Goal: Transaction & Acquisition: Purchase product/service

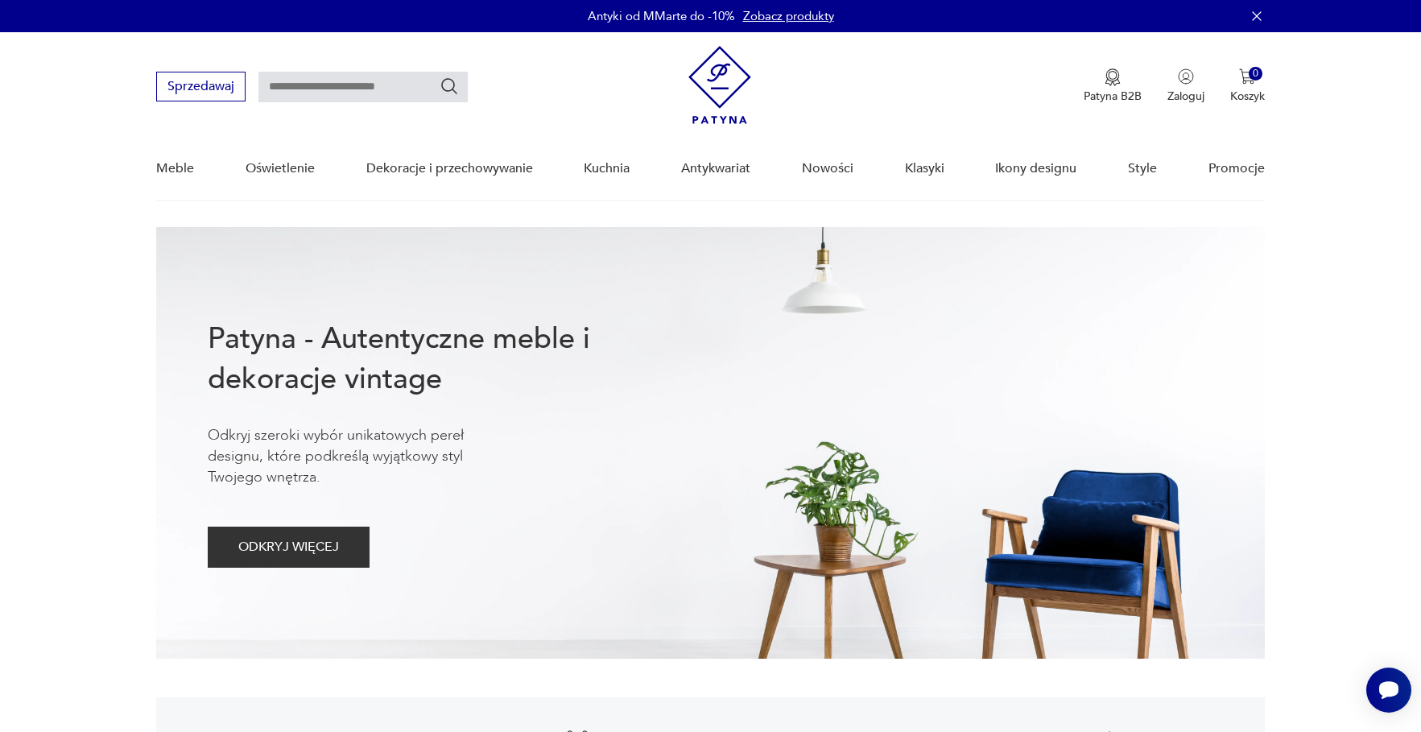
click at [364, 68] on div "Sprzedawaj Patyna B2B Zaloguj 0 Koszyk Twój koszyk ( 0 ) Brak produktów w koszy…" at bounding box center [710, 78] width 1109 height 93
click at [351, 87] on input "text" at bounding box center [363, 87] width 209 height 31
type input "****"
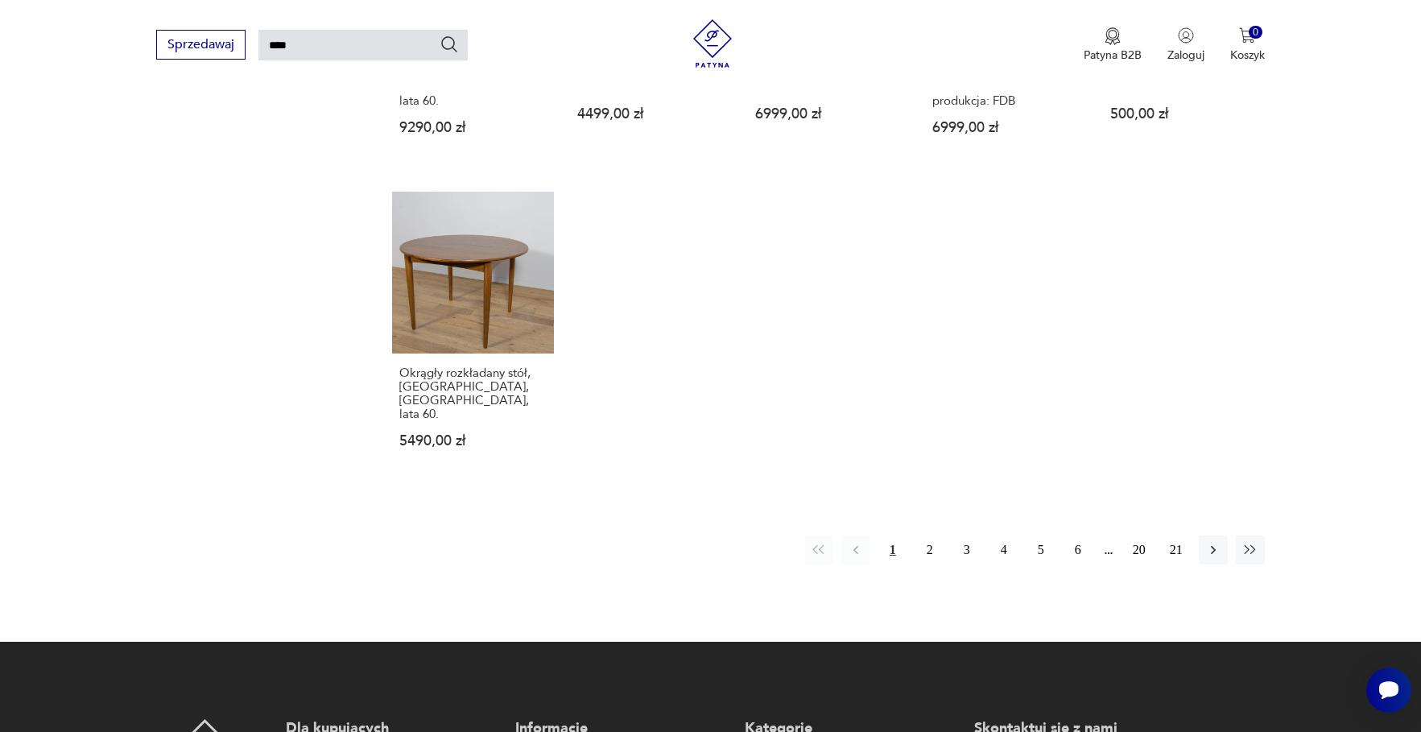
scroll to position [1150, 0]
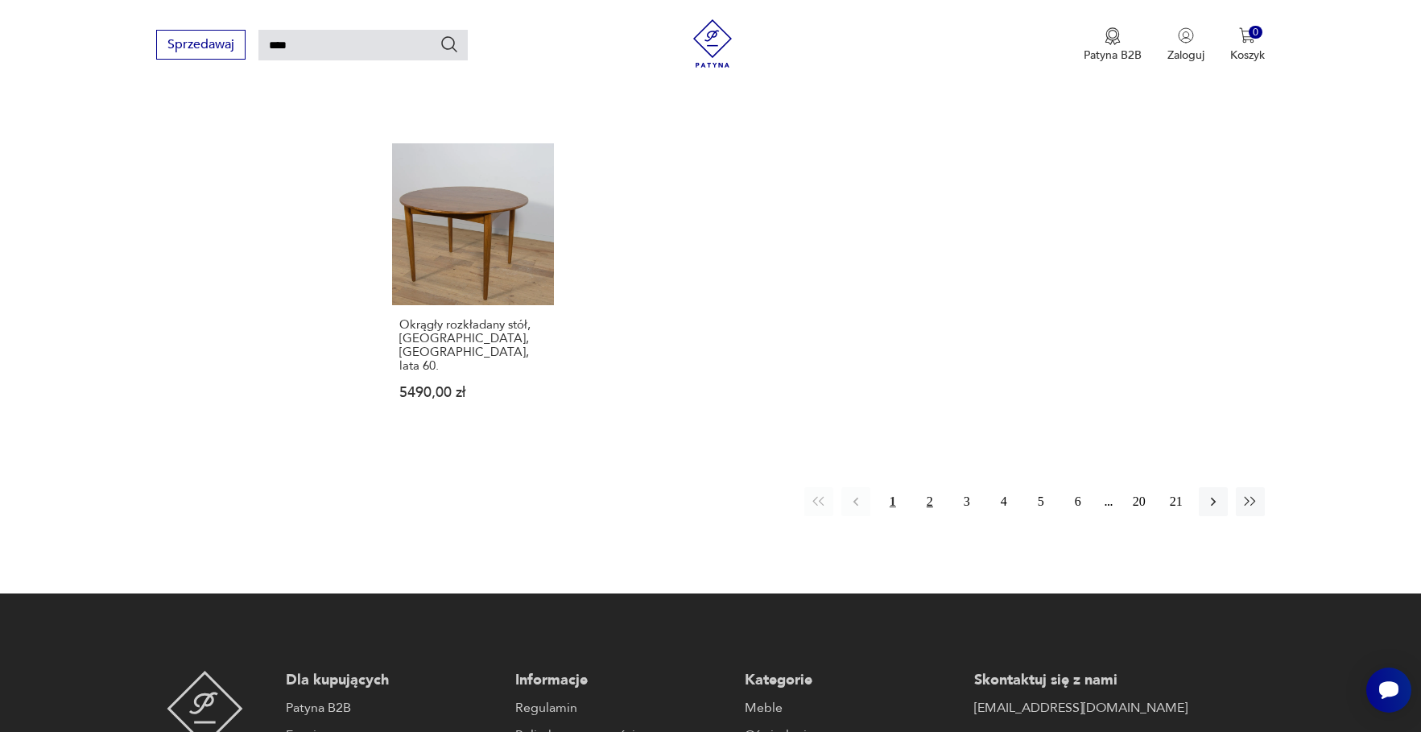
click at [930, 489] on button "2" at bounding box center [930, 501] width 29 height 29
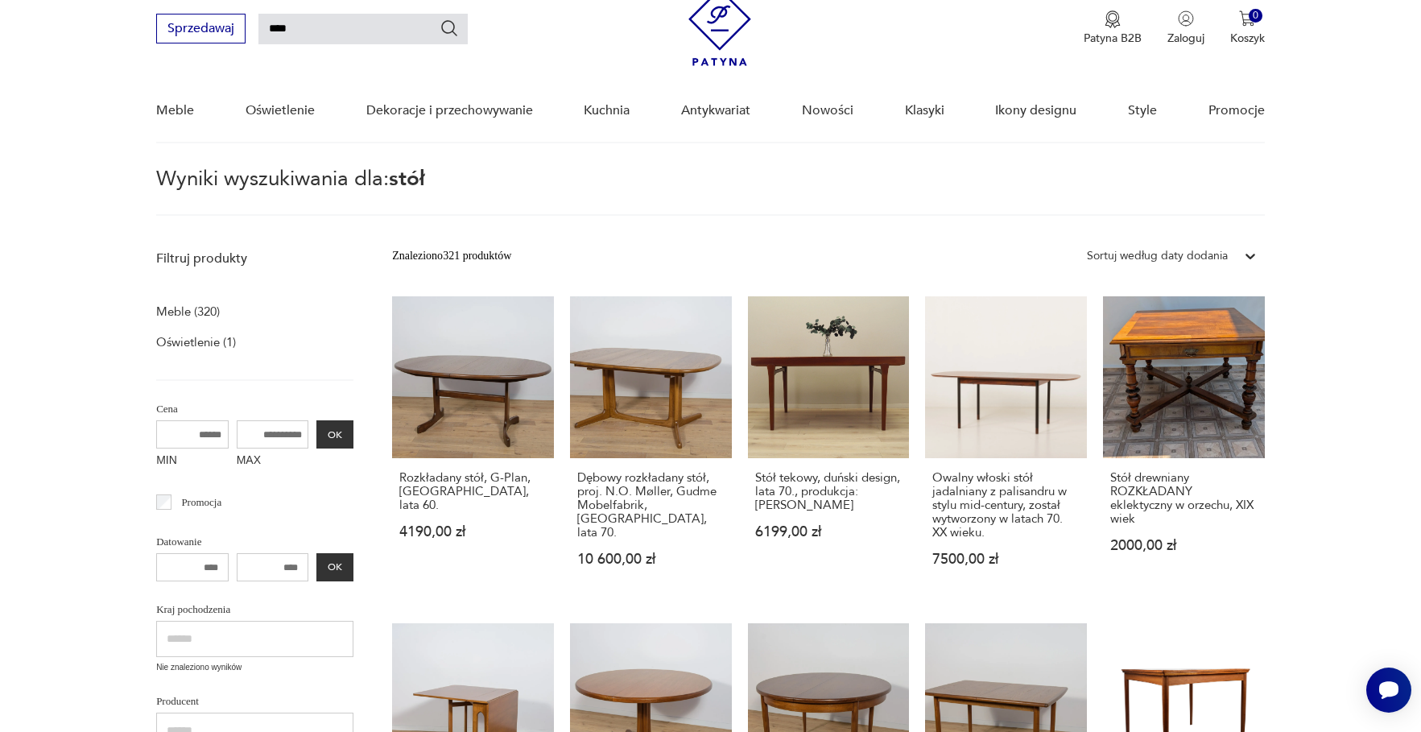
click at [257, 432] on input "MAX" at bounding box center [273, 434] width 72 height 28
type input "****"
click at [316, 424] on button "OK" at bounding box center [334, 434] width 37 height 28
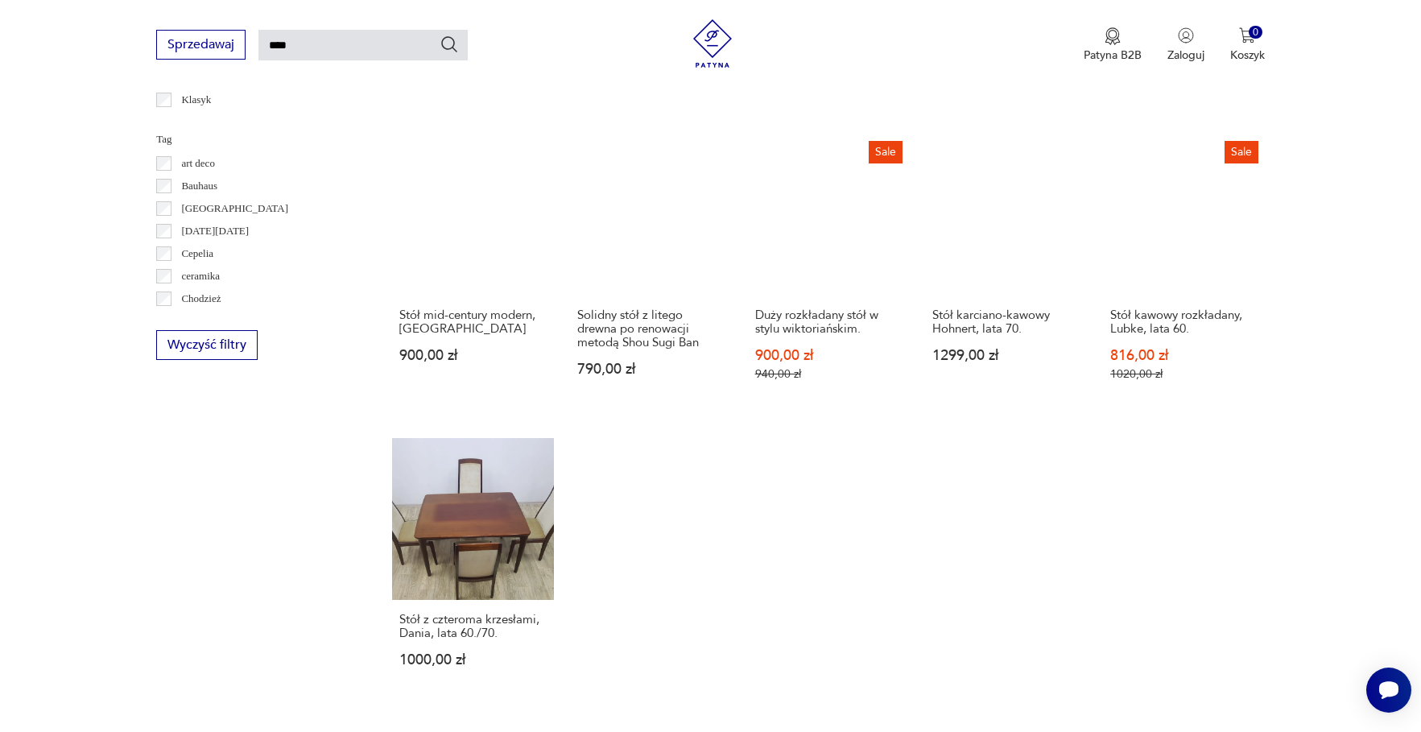
scroll to position [1203, 0]
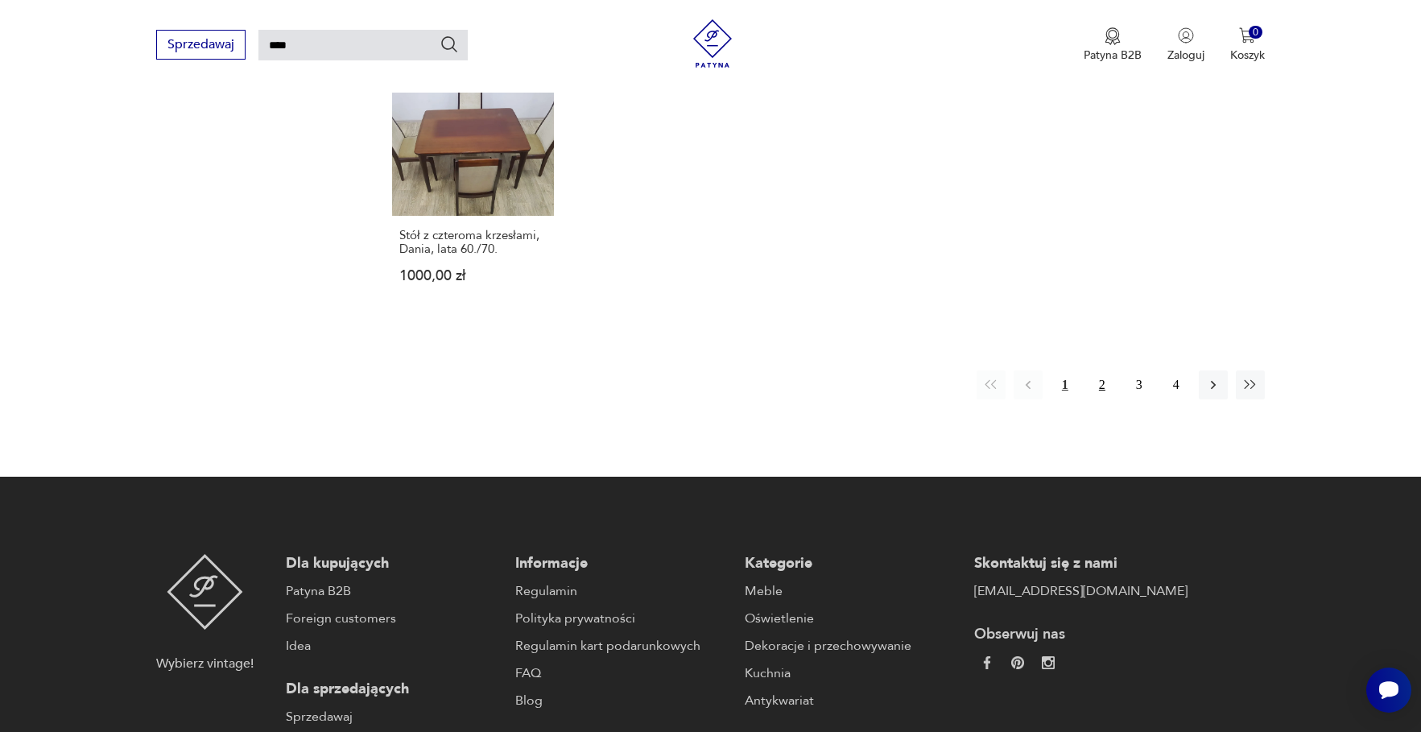
click at [1098, 399] on button "2" at bounding box center [1102, 384] width 29 height 29
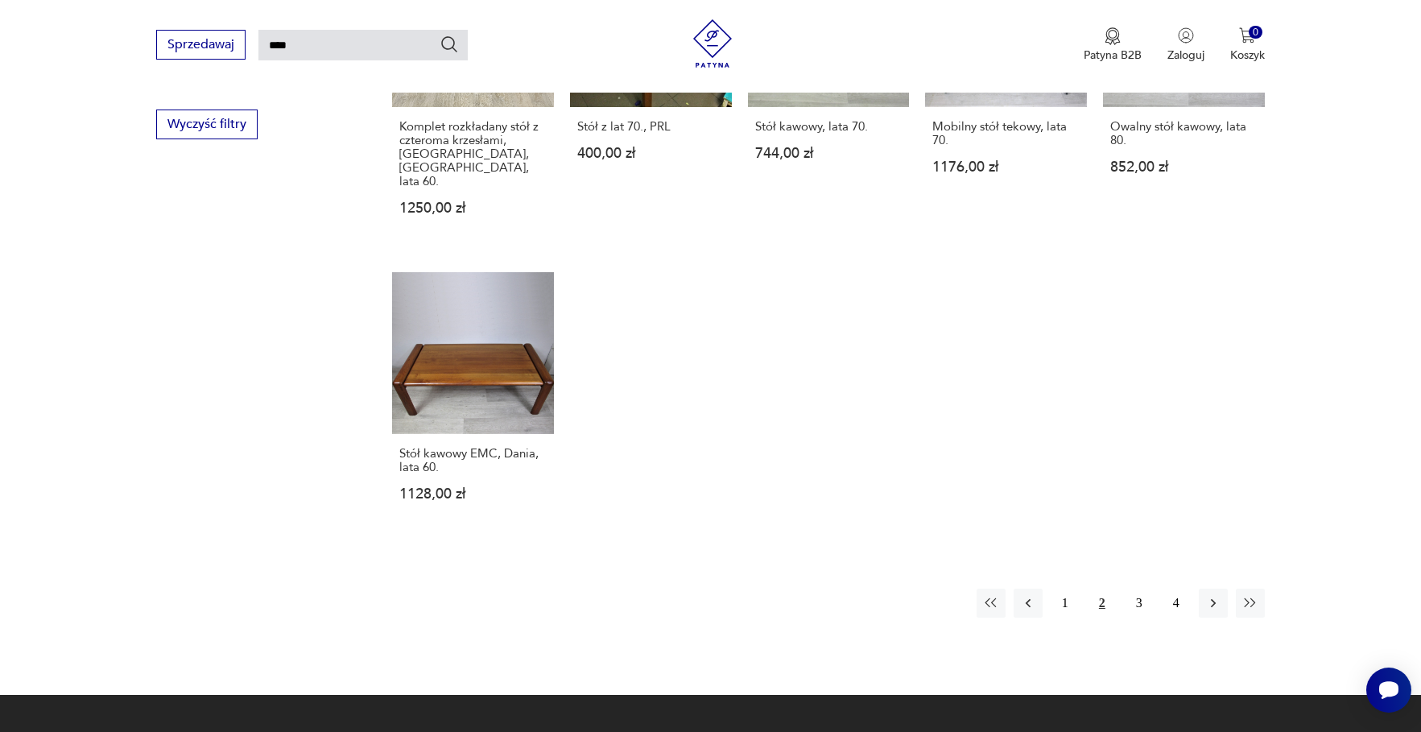
scroll to position [1044, 0]
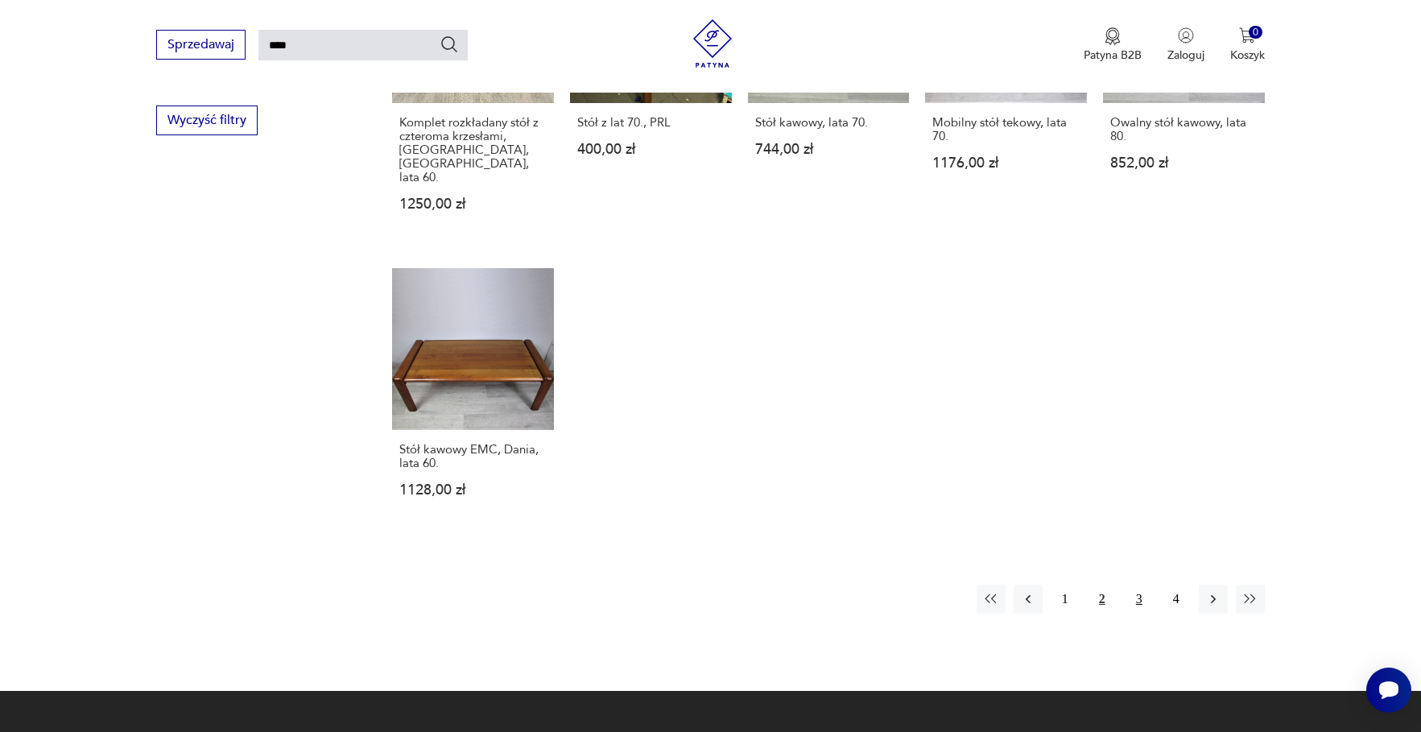
click at [1147, 585] on button "3" at bounding box center [1139, 599] width 29 height 29
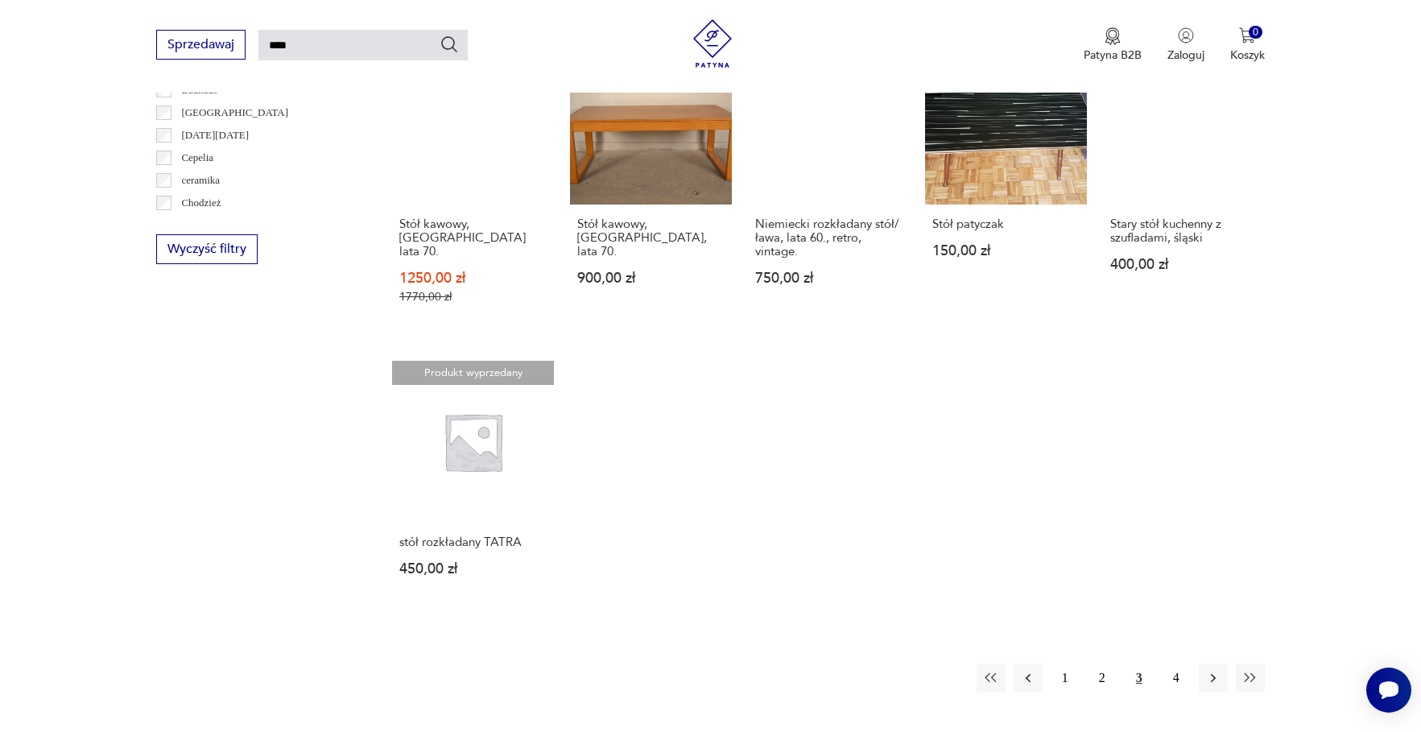
scroll to position [1031, 0]
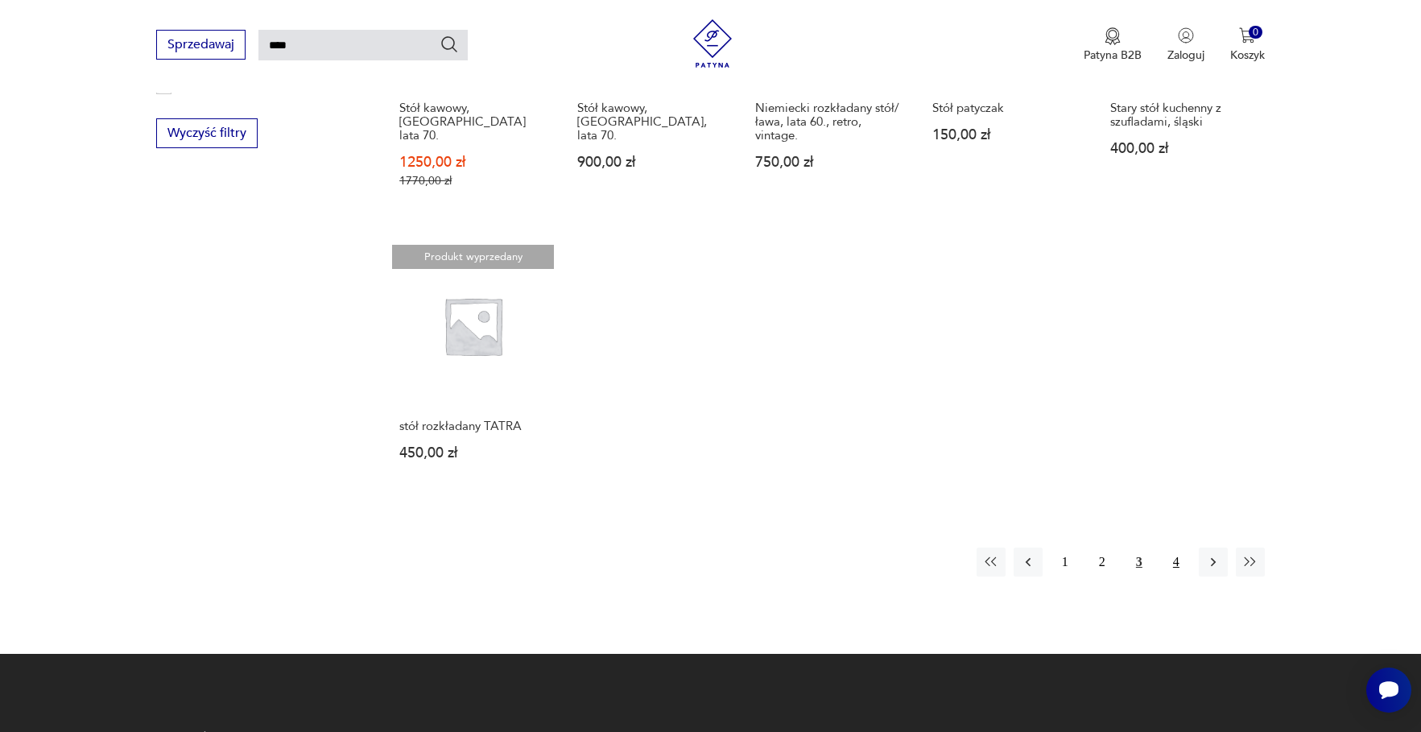
click at [1169, 559] on button "4" at bounding box center [1176, 562] width 29 height 29
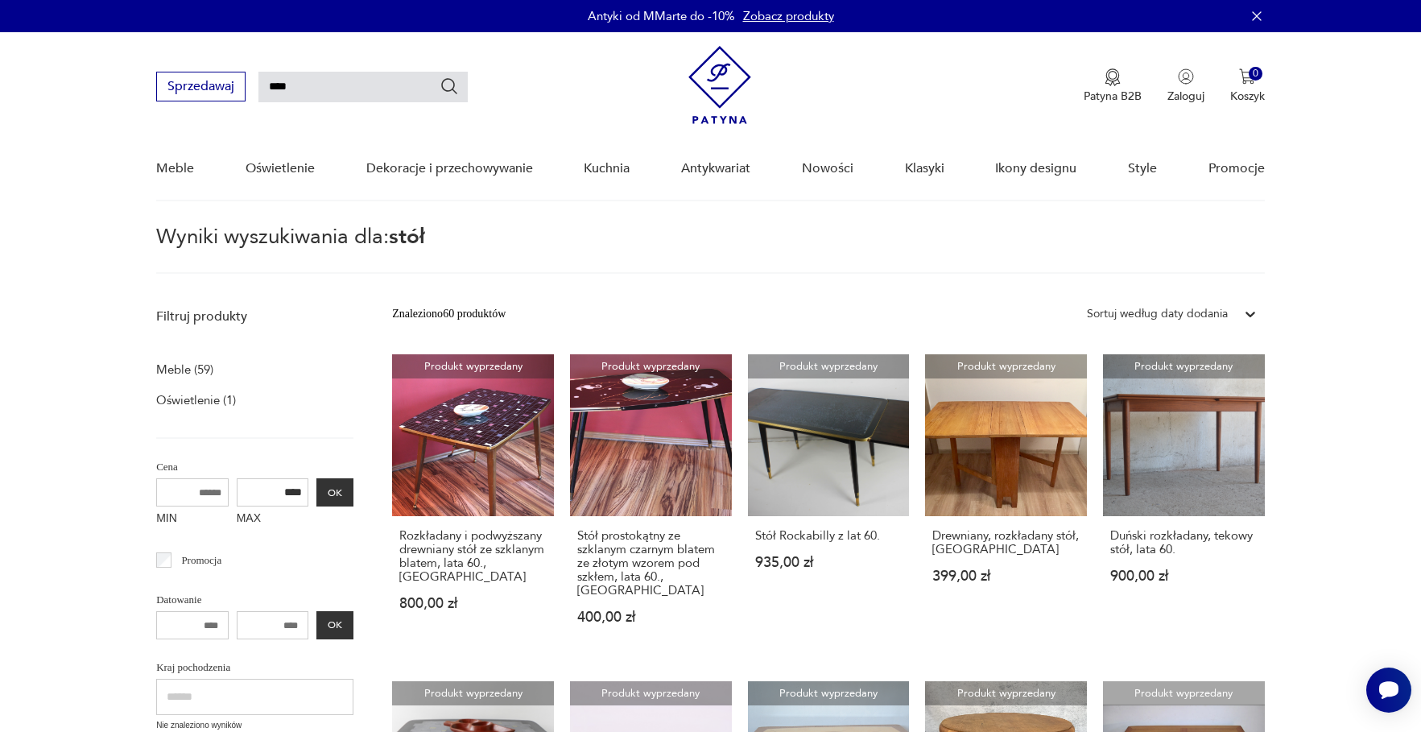
click at [386, 94] on input "****" at bounding box center [363, 87] width 209 height 31
drag, startPoint x: 386, startPoint y: 94, endPoint x: 203, endPoint y: 70, distance: 184.4
click at [203, 70] on div "Sprzedawaj **** Patyna B2B Zaloguj 0 Koszyk Twój koszyk ( 0 ) Brak produktów w …" at bounding box center [710, 78] width 1109 height 93
type input "*******"
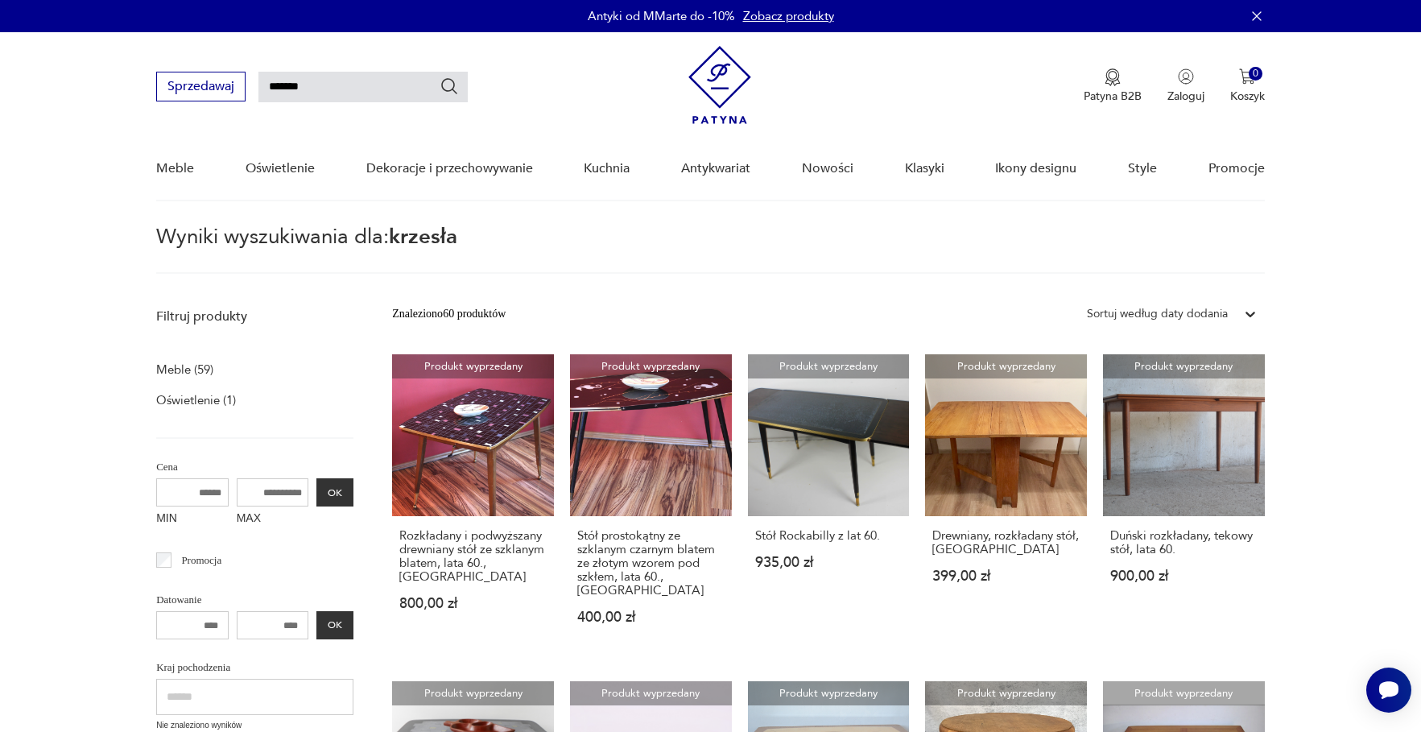
scroll to position [58, 0]
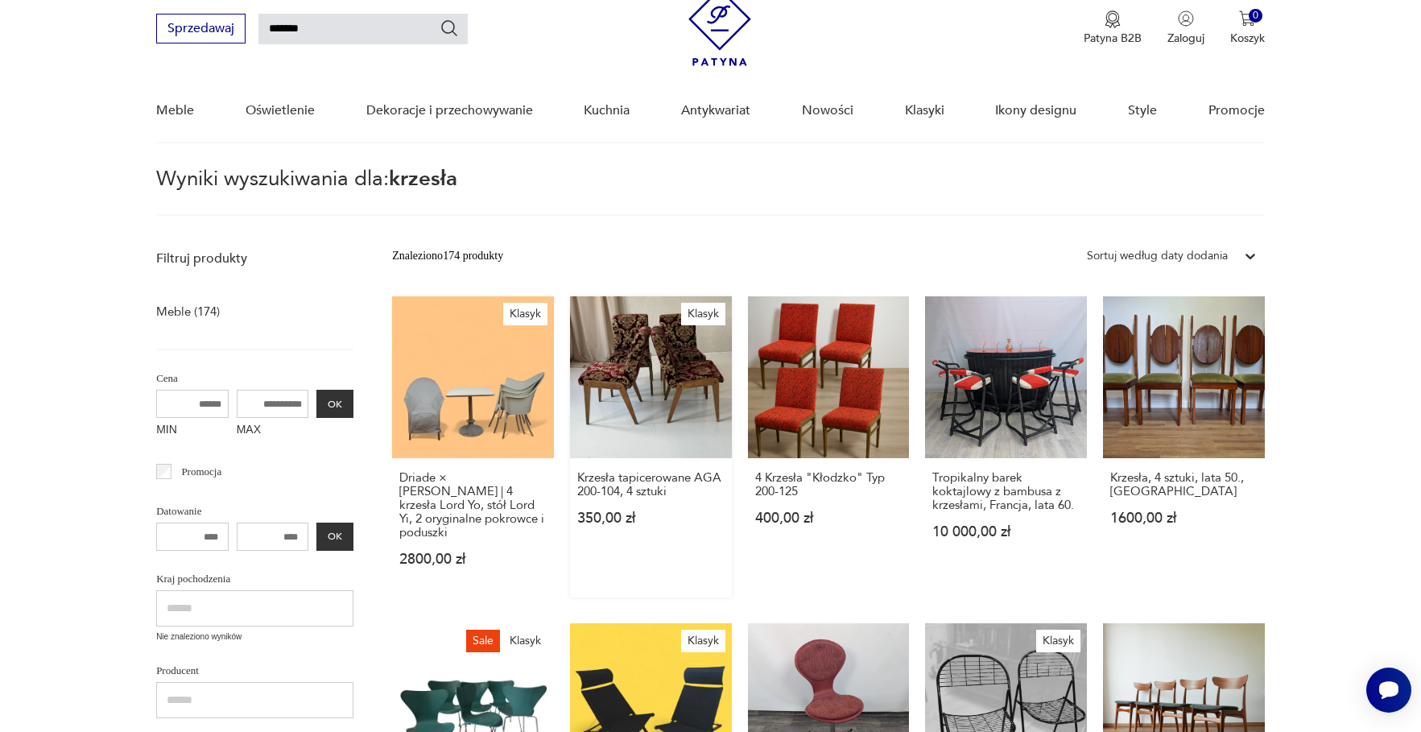
click at [603, 401] on link "Klasyk Krzesła tapicerowane AGA 200-104, 4 sztuki 350,00 zł" at bounding box center [651, 446] width 162 height 301
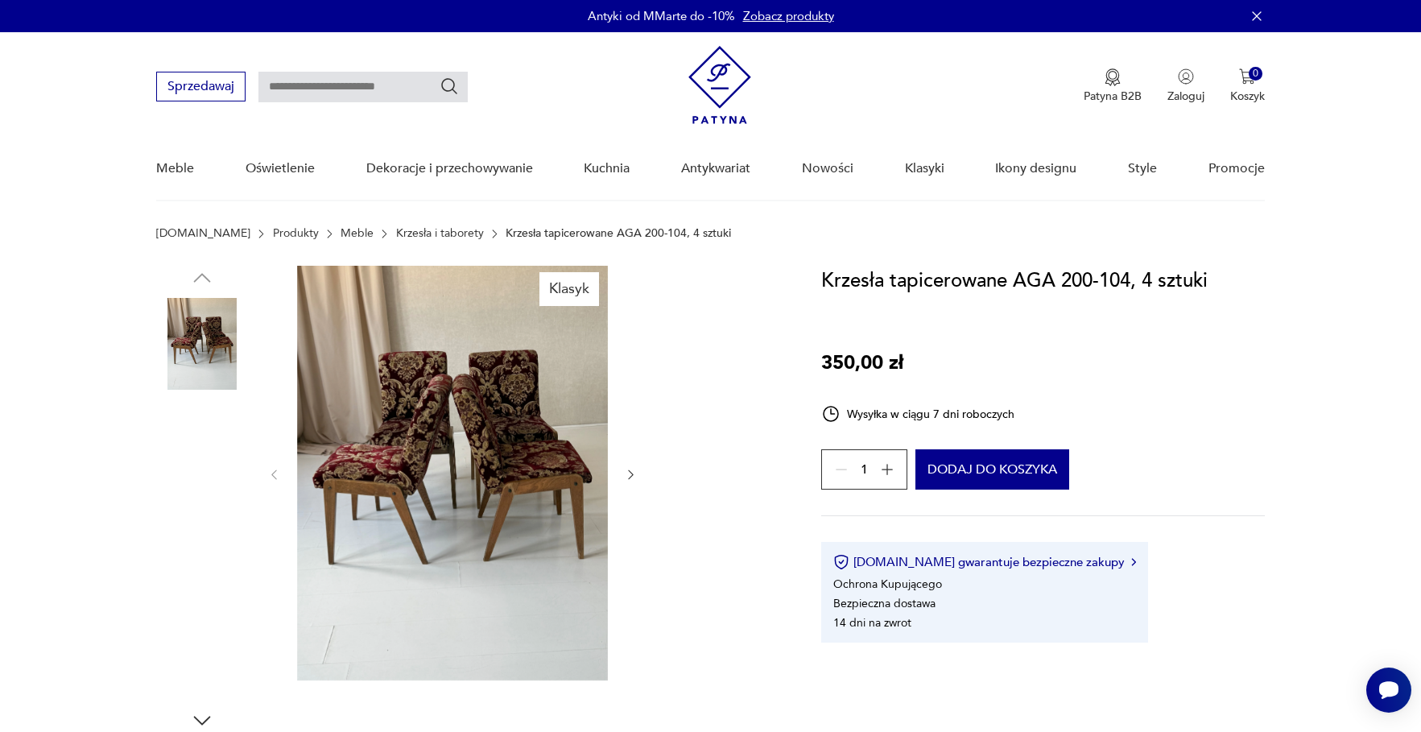
click at [174, 427] on img at bounding box center [202, 447] width 92 height 92
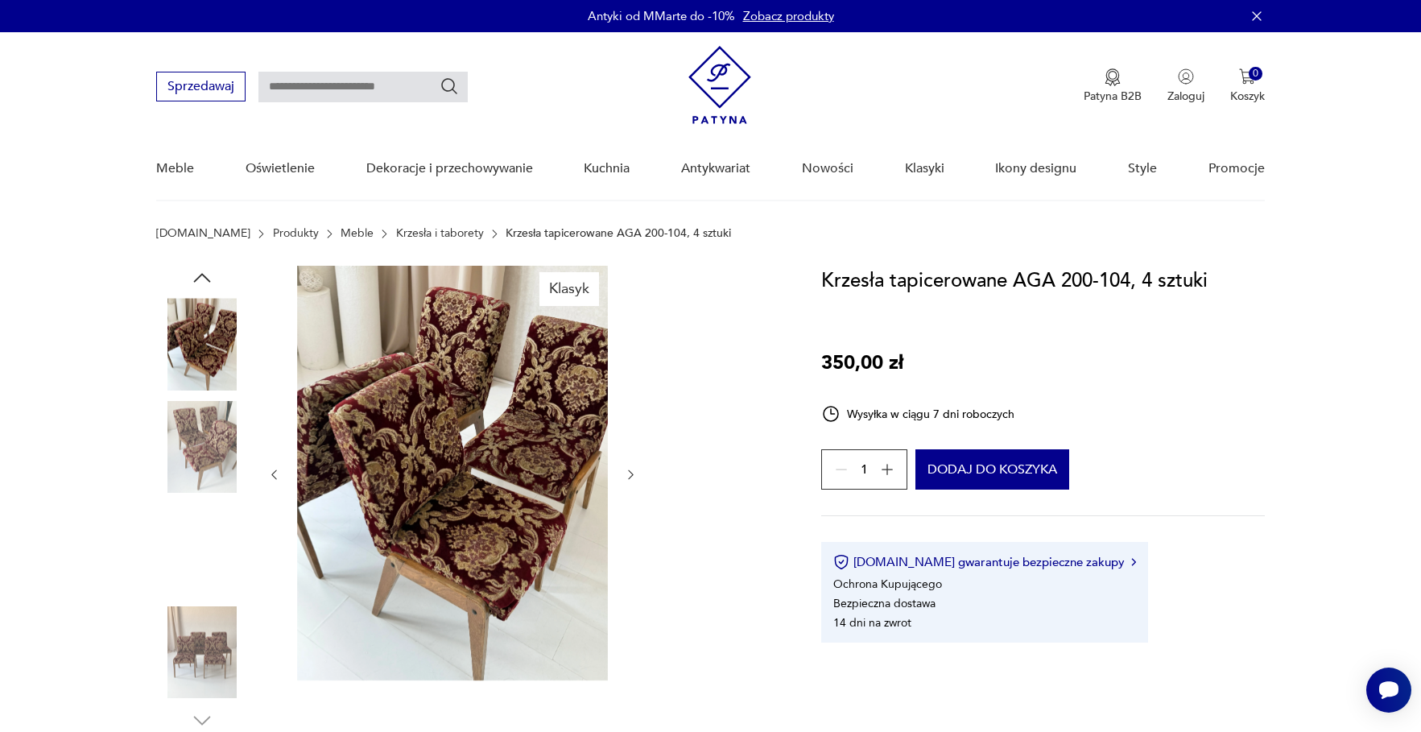
click at [205, 508] on img at bounding box center [202, 549] width 92 height 92
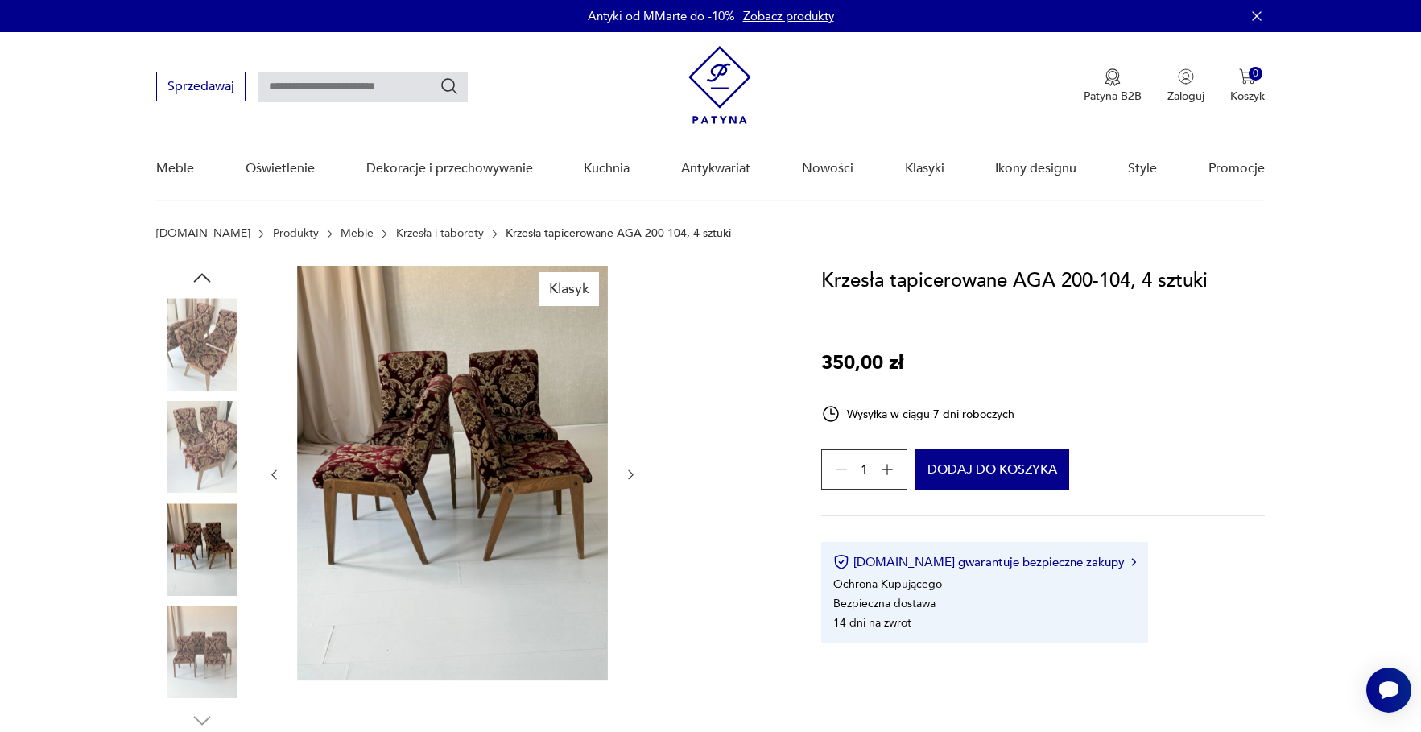
click at [208, 606] on img at bounding box center [202, 652] width 92 height 92
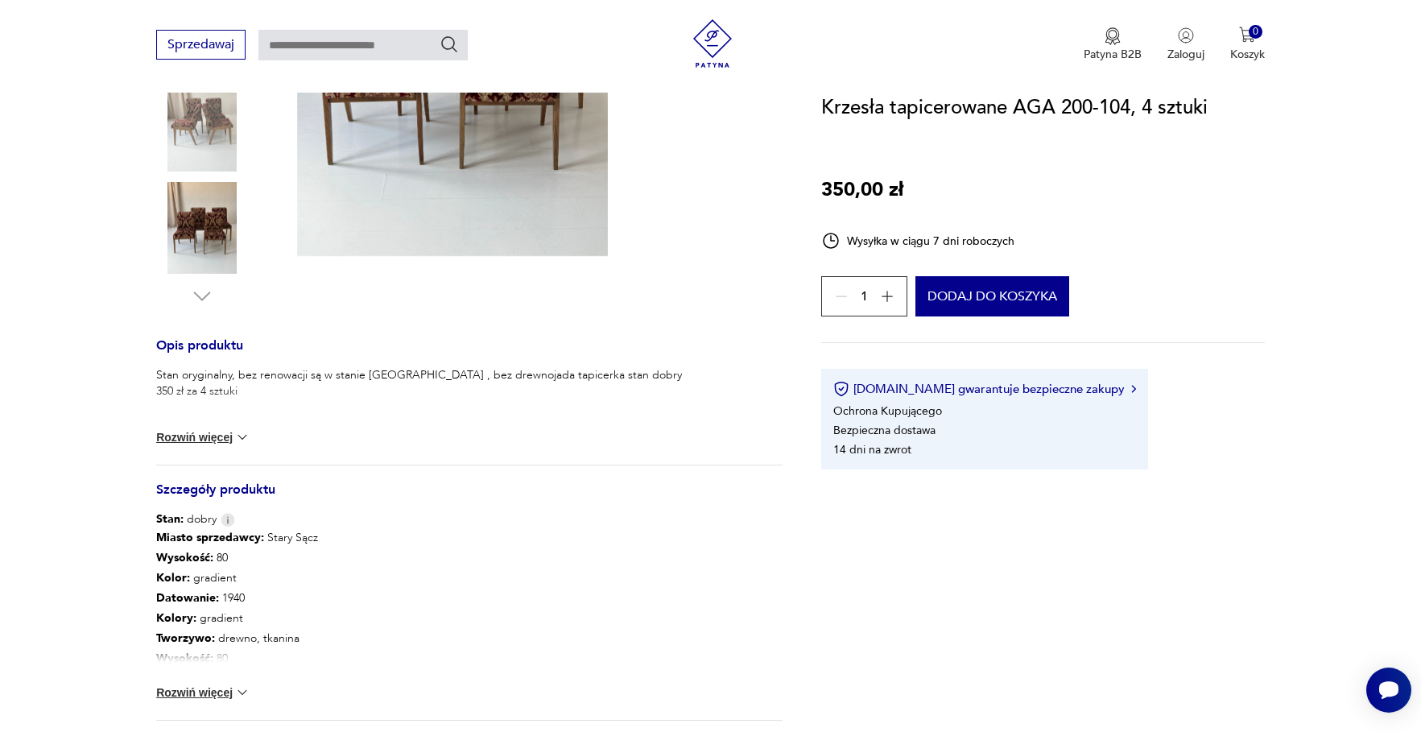
scroll to position [463, 0]
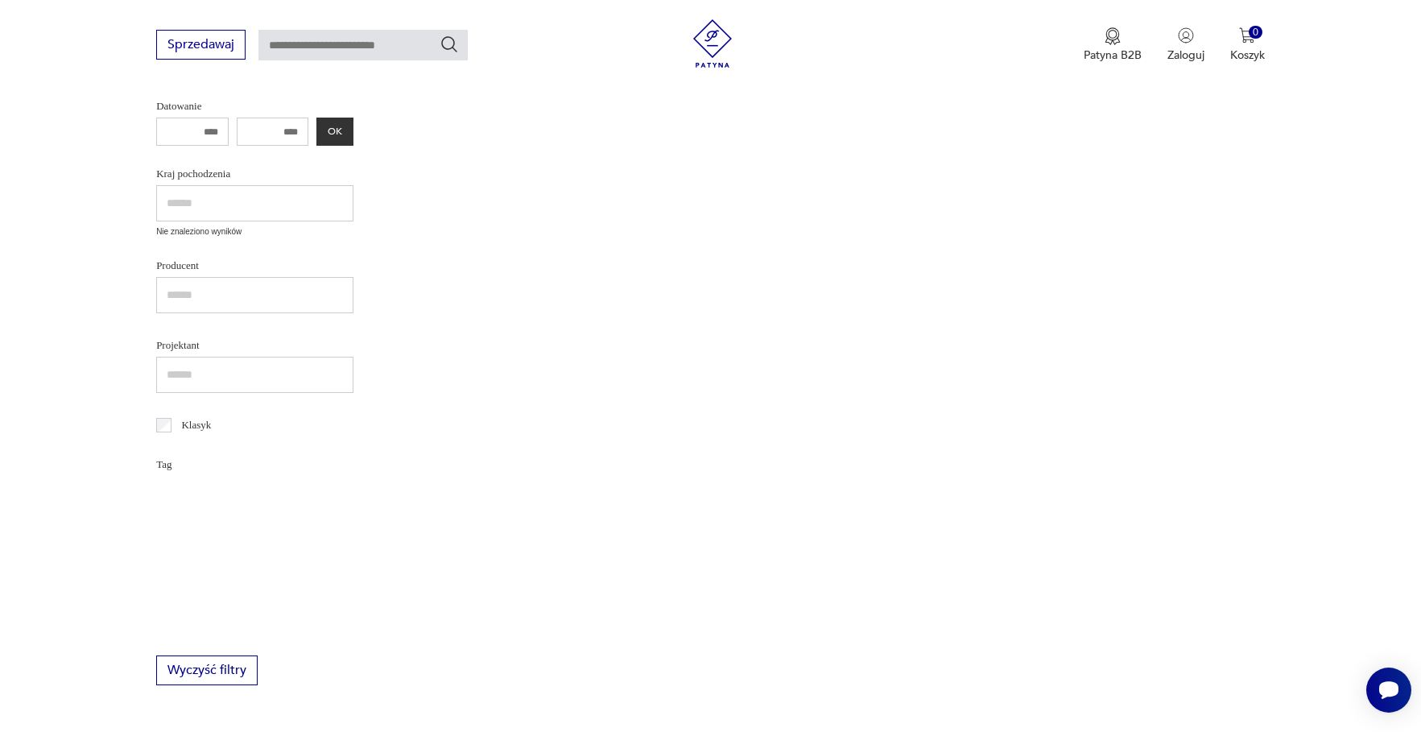
type input "*******"
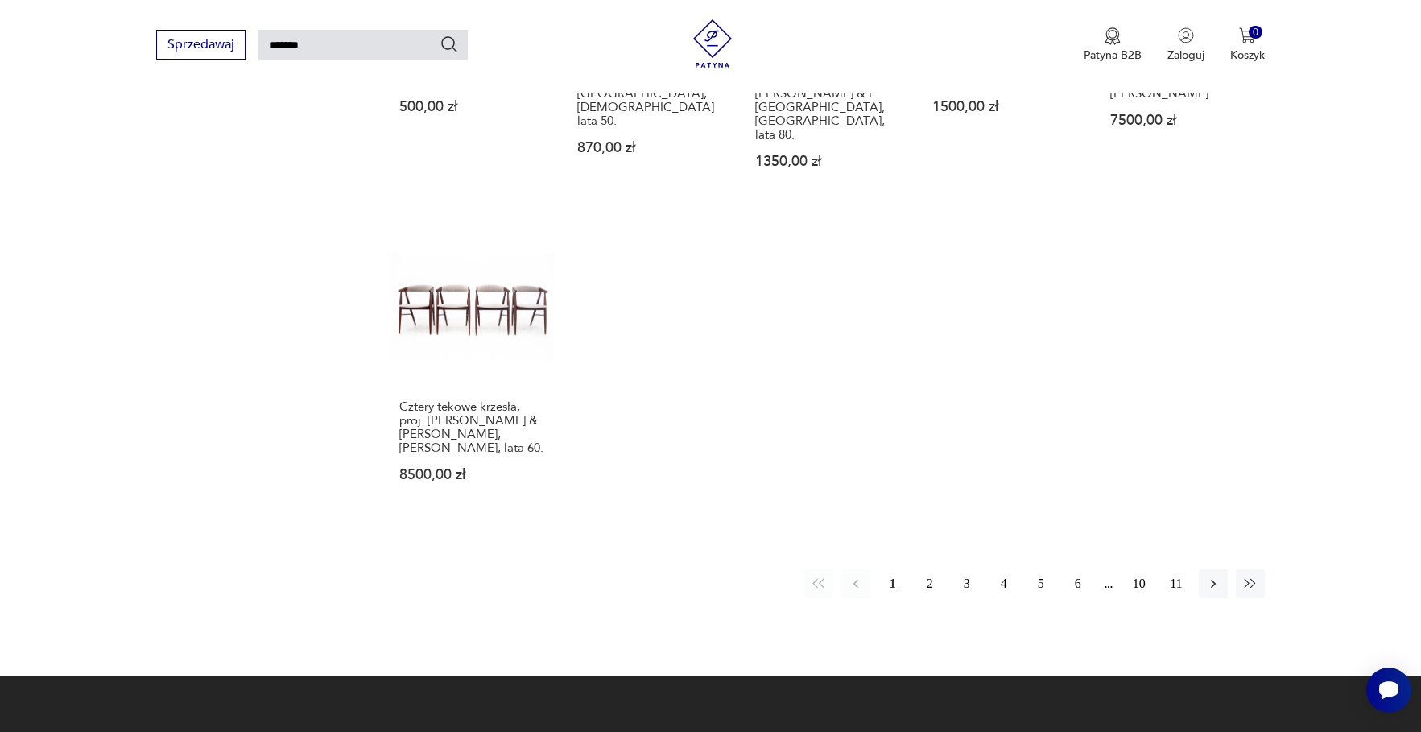
scroll to position [1150, 0]
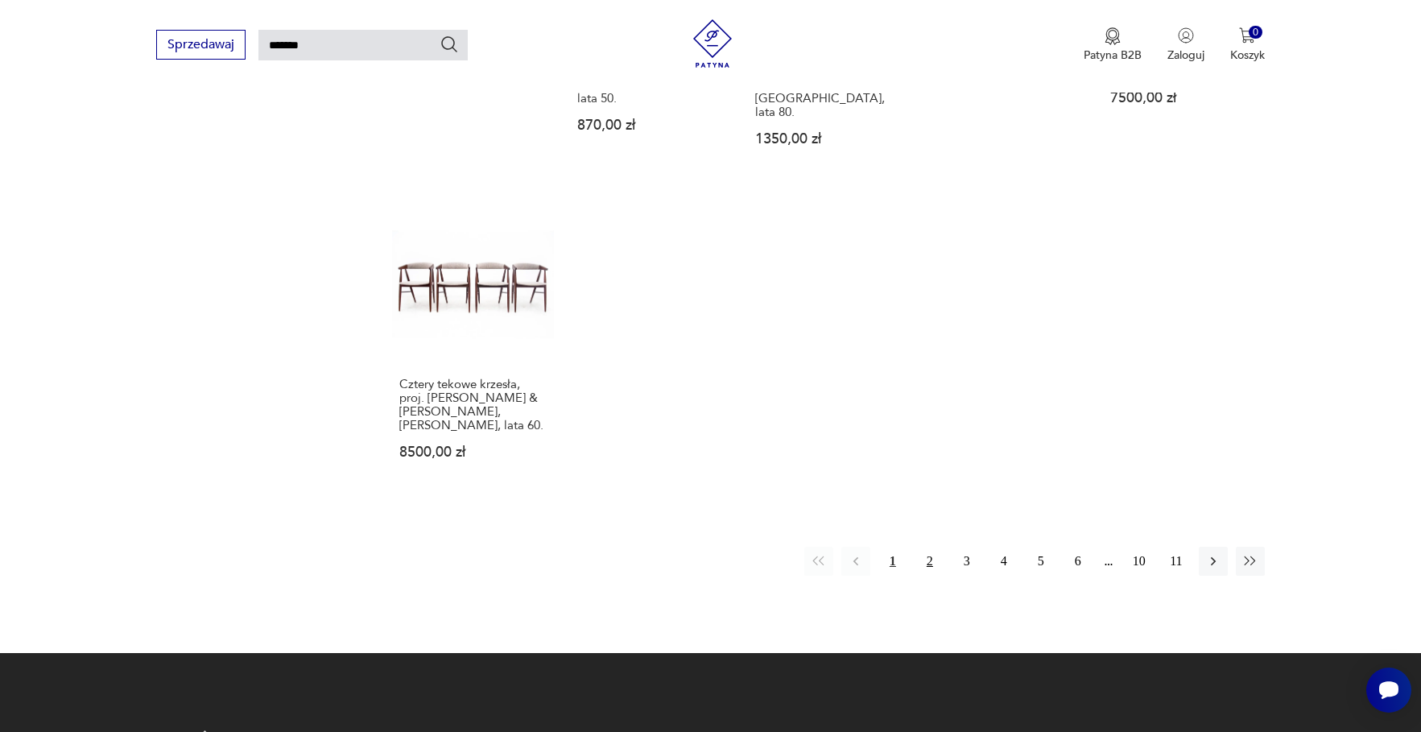
click at [928, 547] on button "2" at bounding box center [930, 561] width 29 height 29
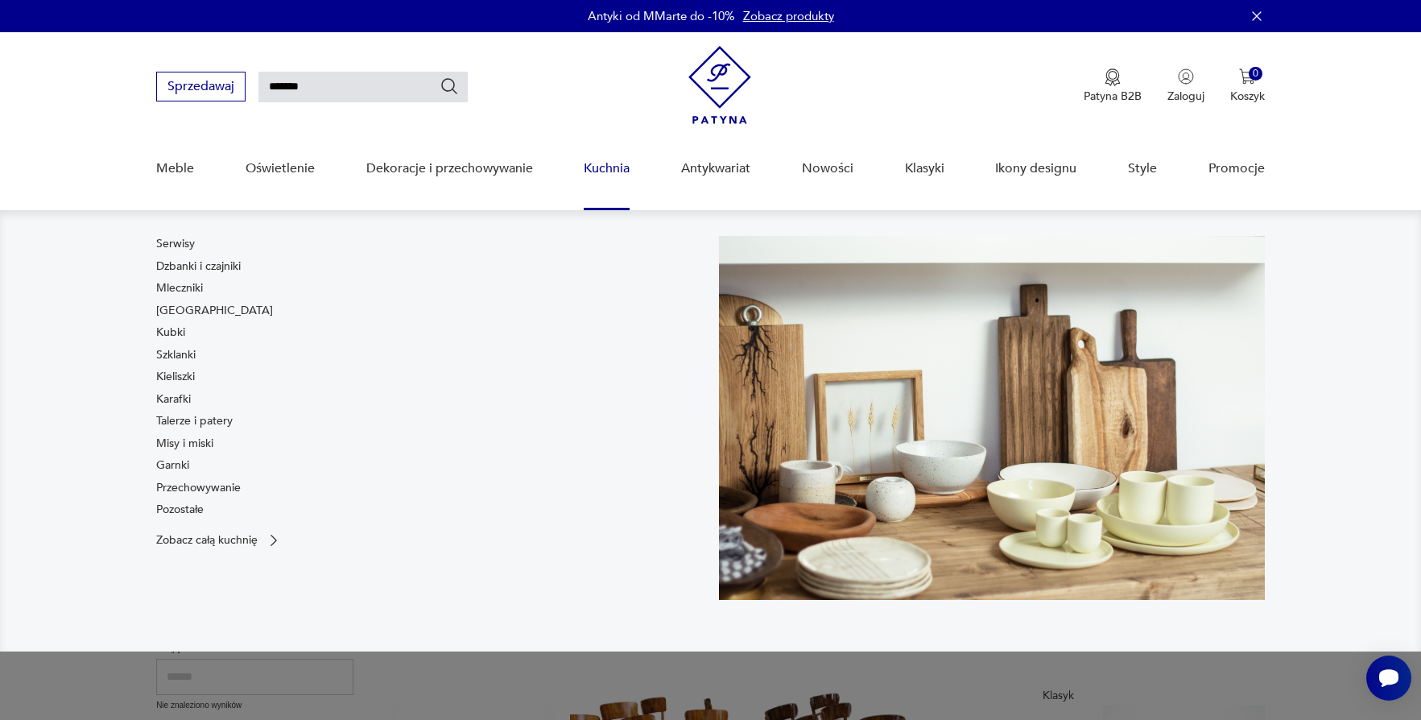
click at [246, 462] on div "Serwisy Dzbanki i czajniki Mleczniki Filiżanki Kubki Szklanki Kieliszki Karafki…" at bounding box center [429, 380] width 546 height 288
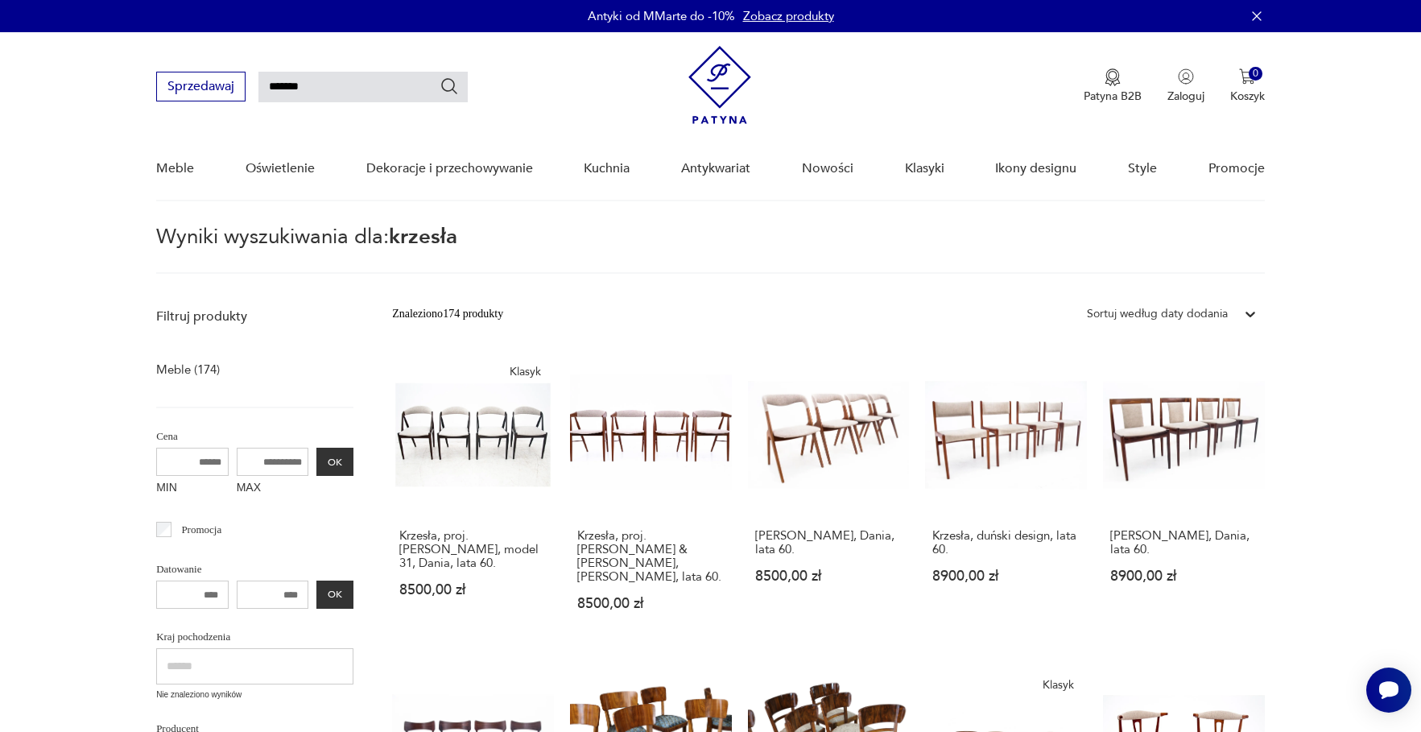
click at [242, 469] on input "MAX" at bounding box center [273, 462] width 72 height 28
type input "****"
click at [316, 453] on button "OK" at bounding box center [334, 462] width 37 height 28
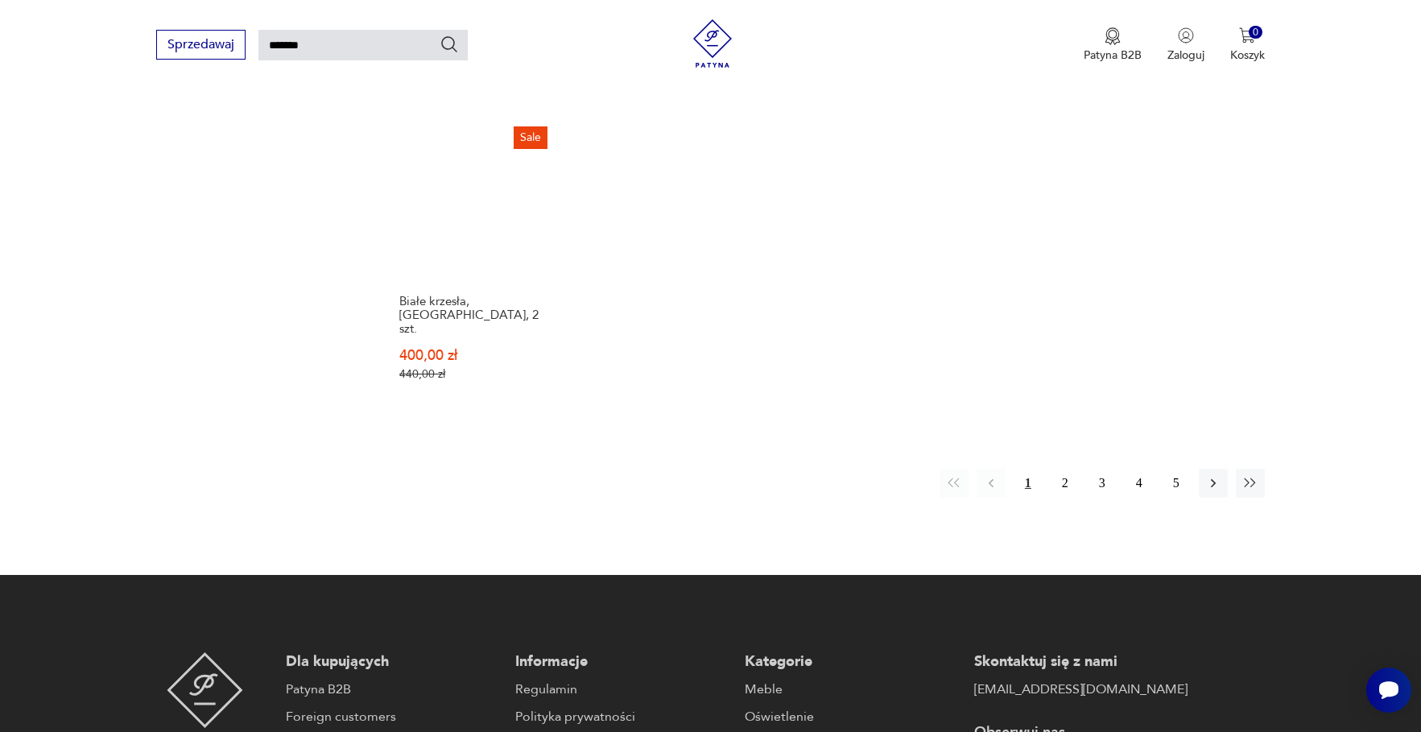
scroll to position [1220, 0]
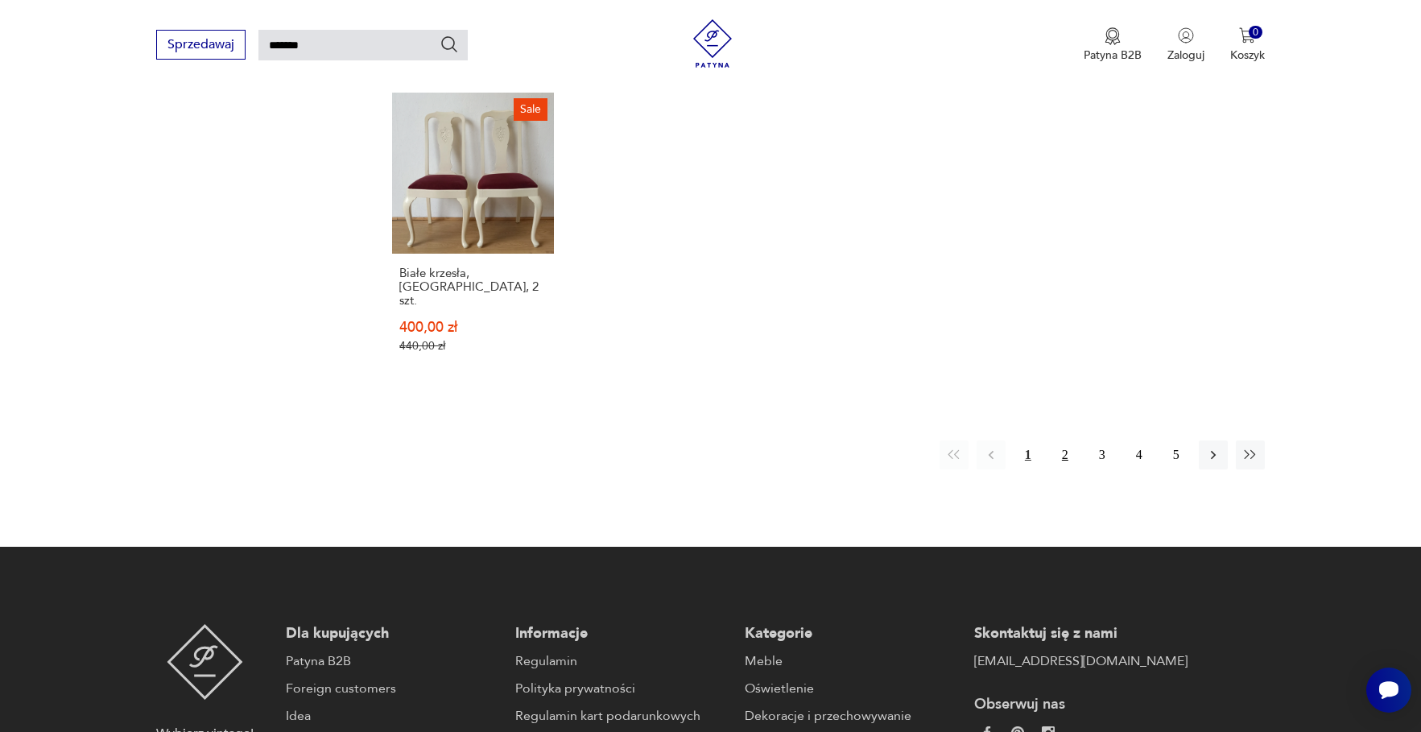
click at [1061, 441] on button "2" at bounding box center [1065, 455] width 29 height 29
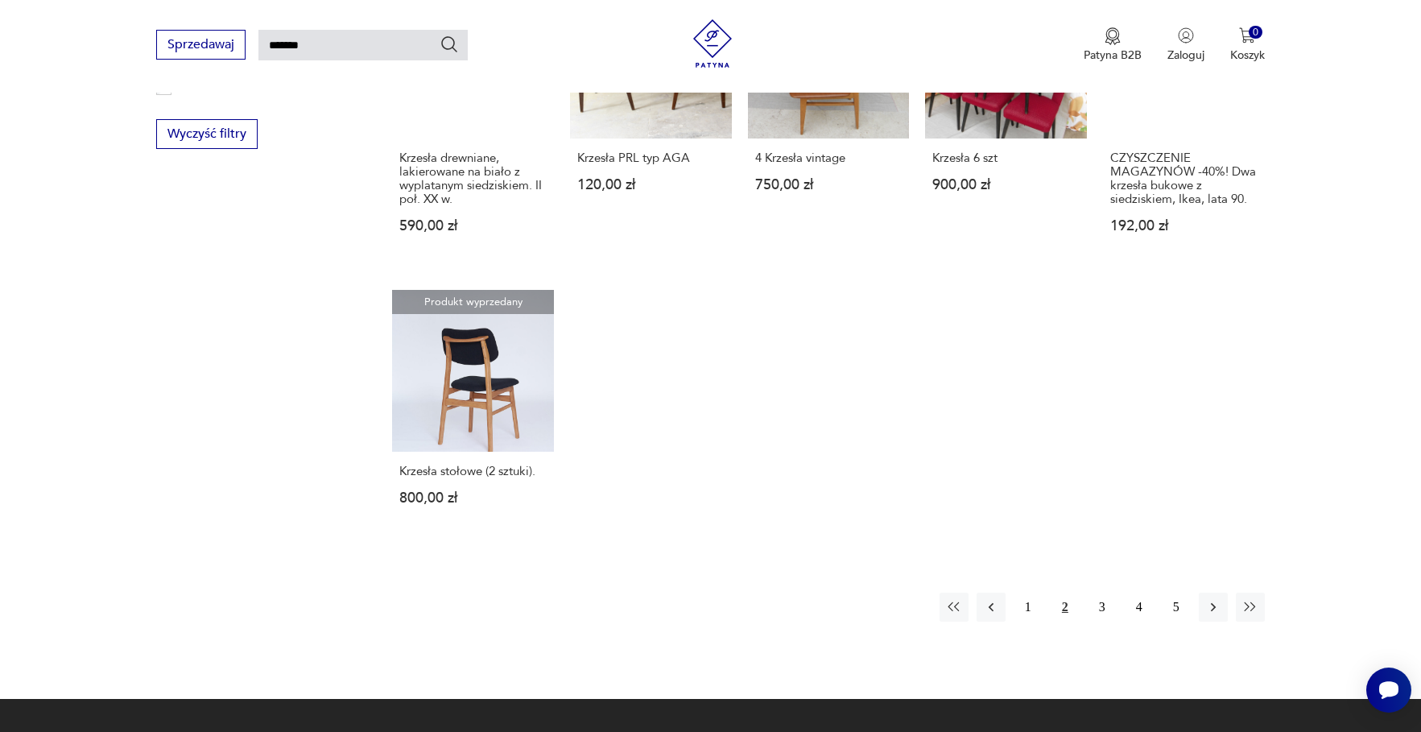
scroll to position [1156, 0]
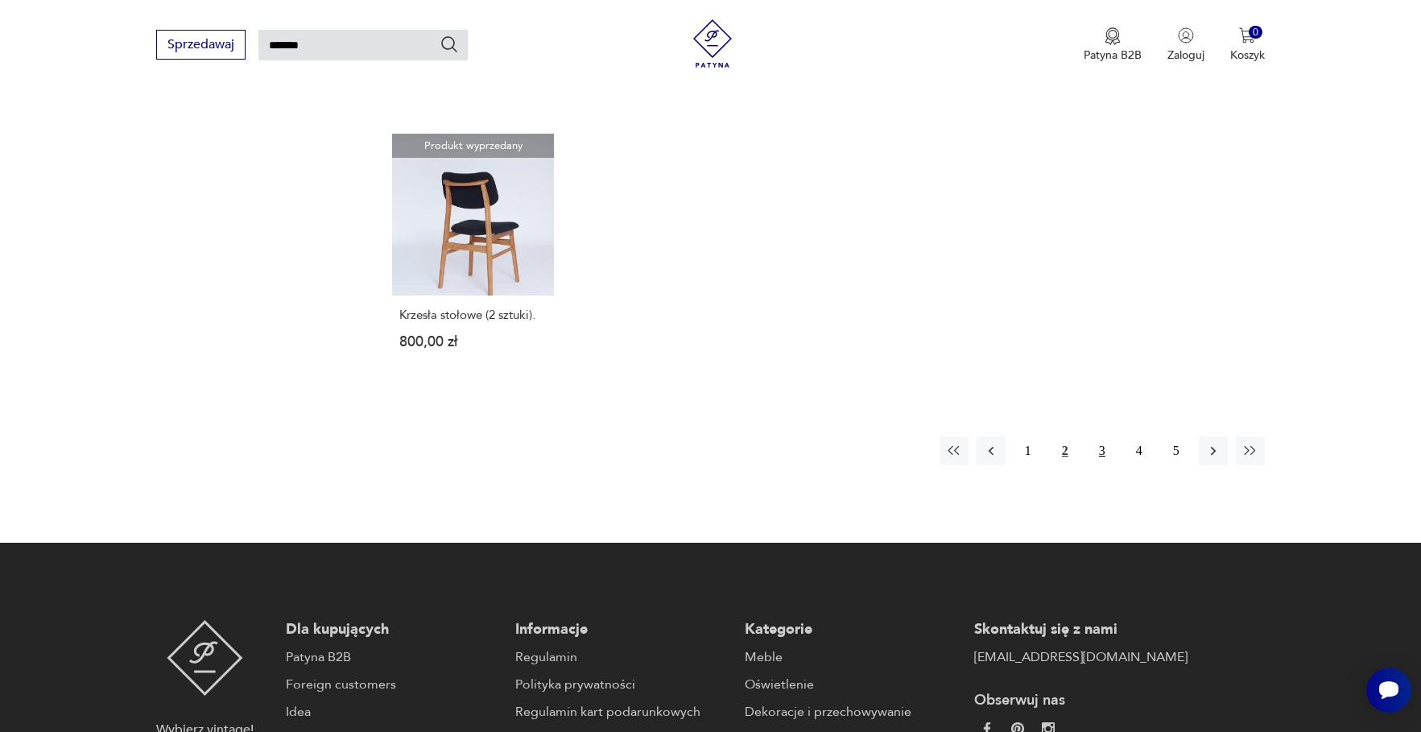
click at [1100, 465] on button "3" at bounding box center [1102, 450] width 29 height 29
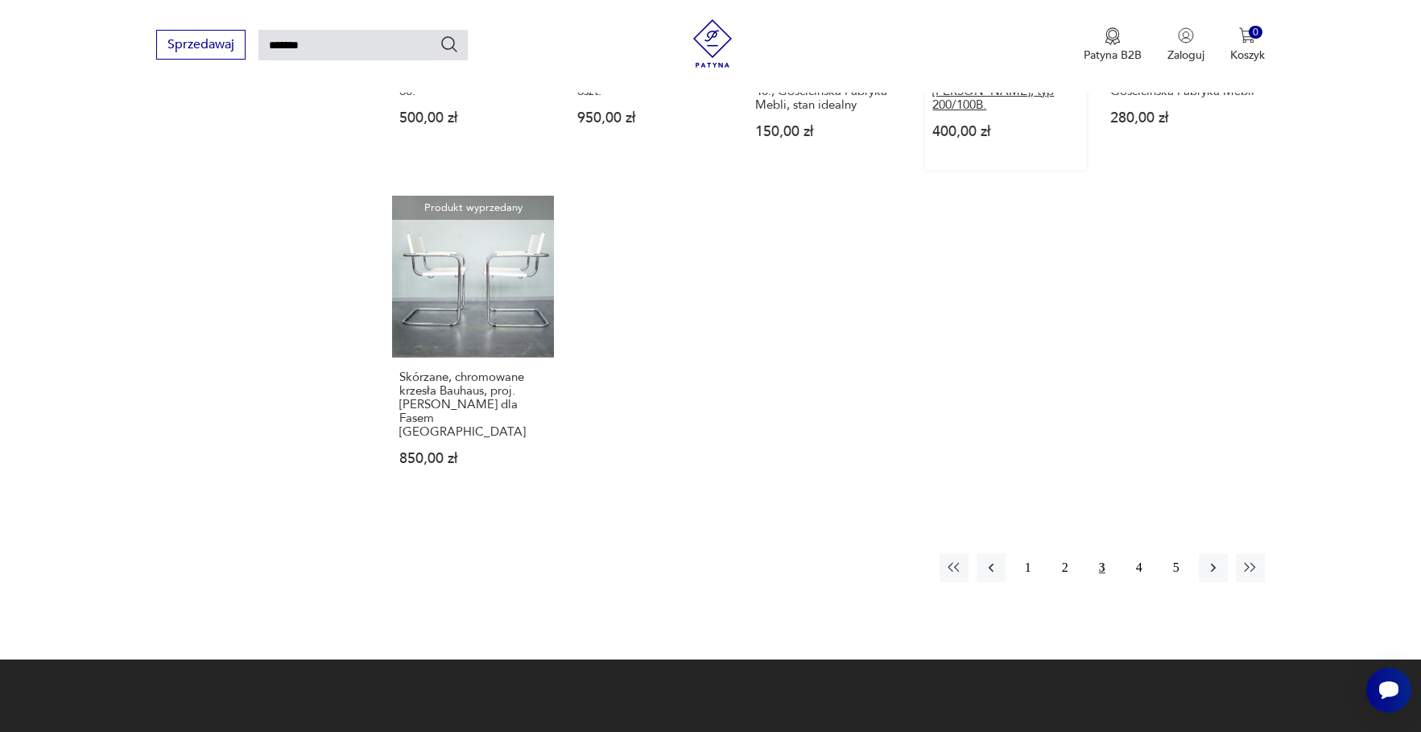
scroll to position [1124, 0]
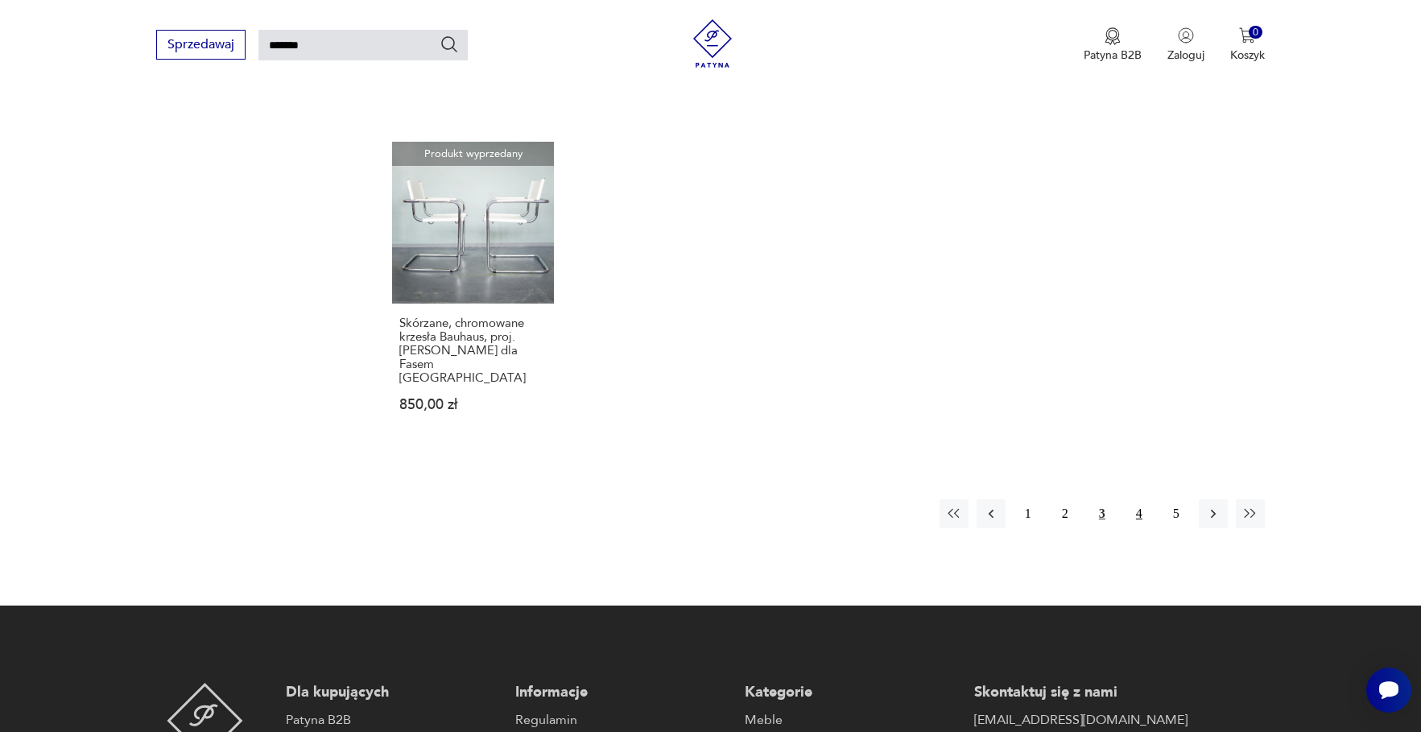
click at [1140, 499] on button "4" at bounding box center [1139, 513] width 29 height 29
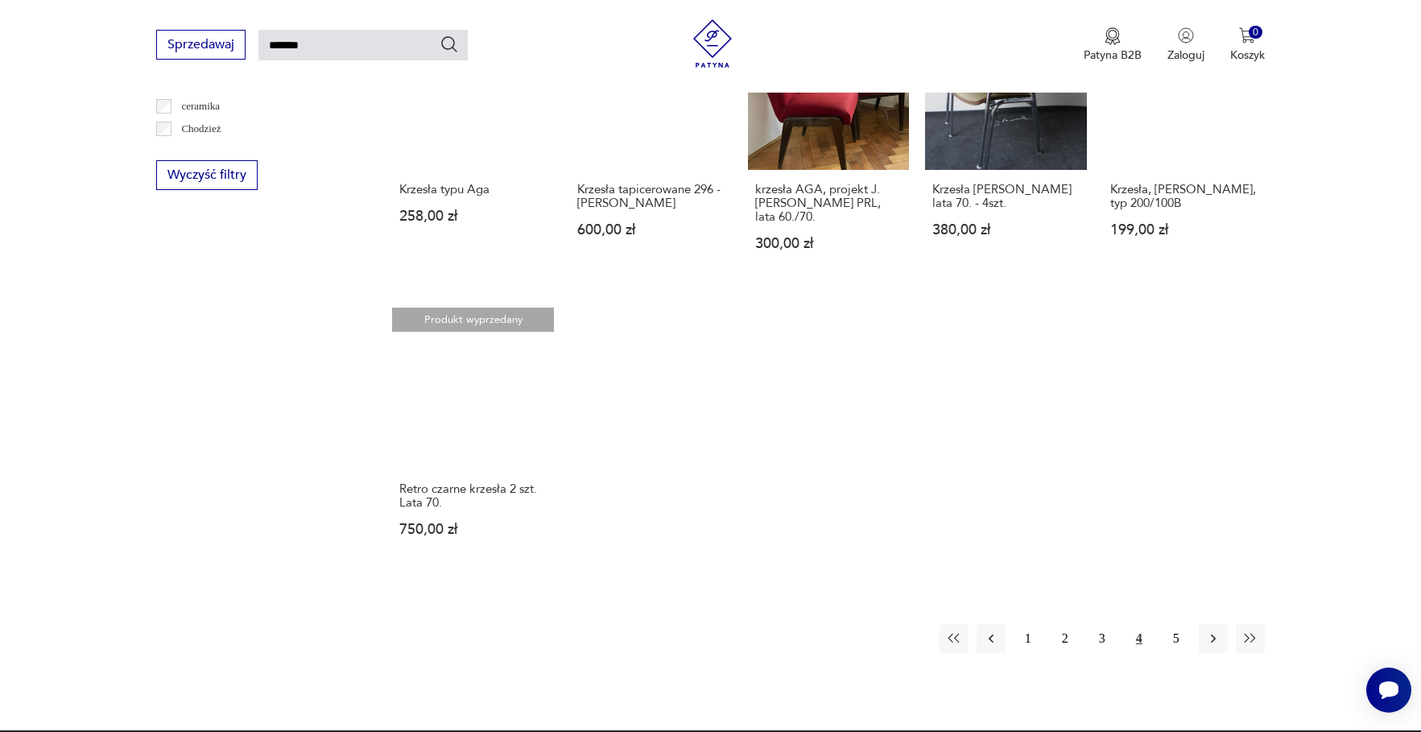
scroll to position [970, 0]
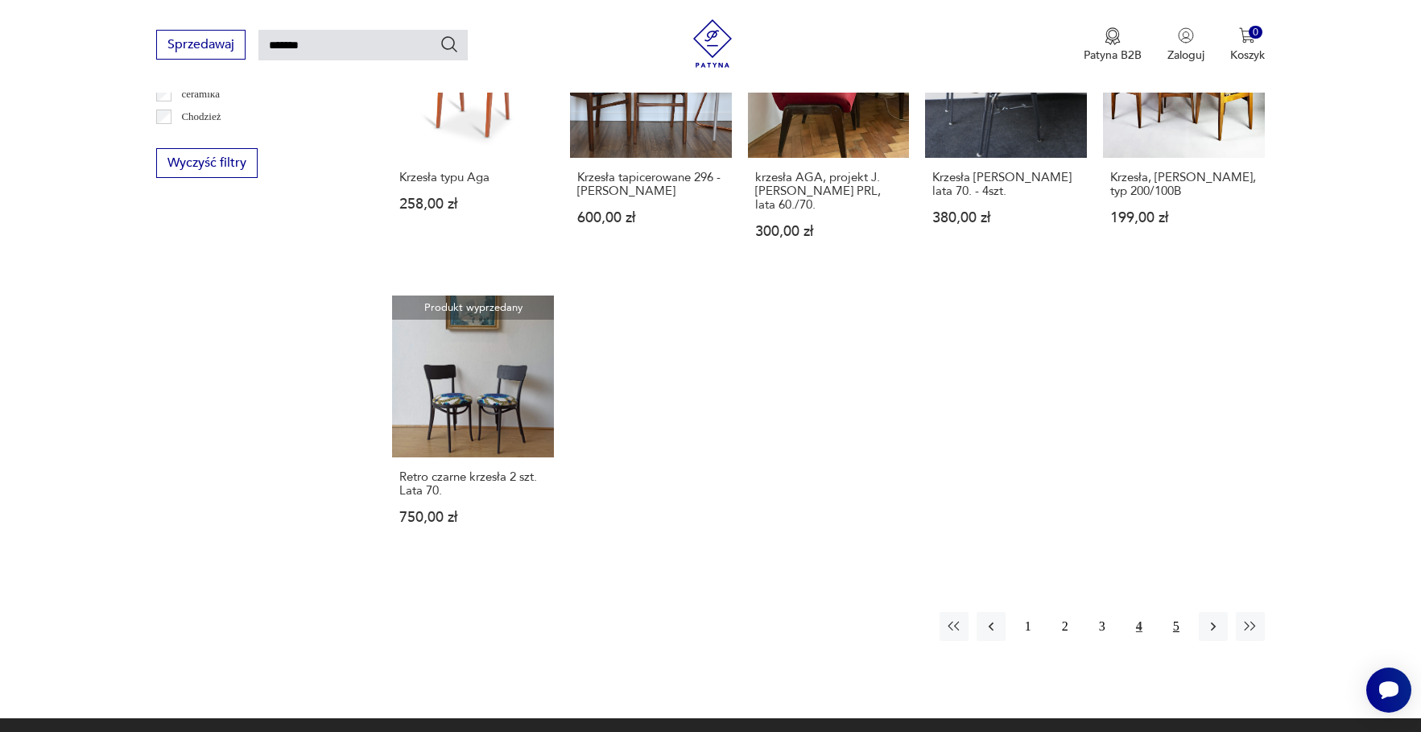
click at [1178, 634] on button "5" at bounding box center [1176, 626] width 29 height 29
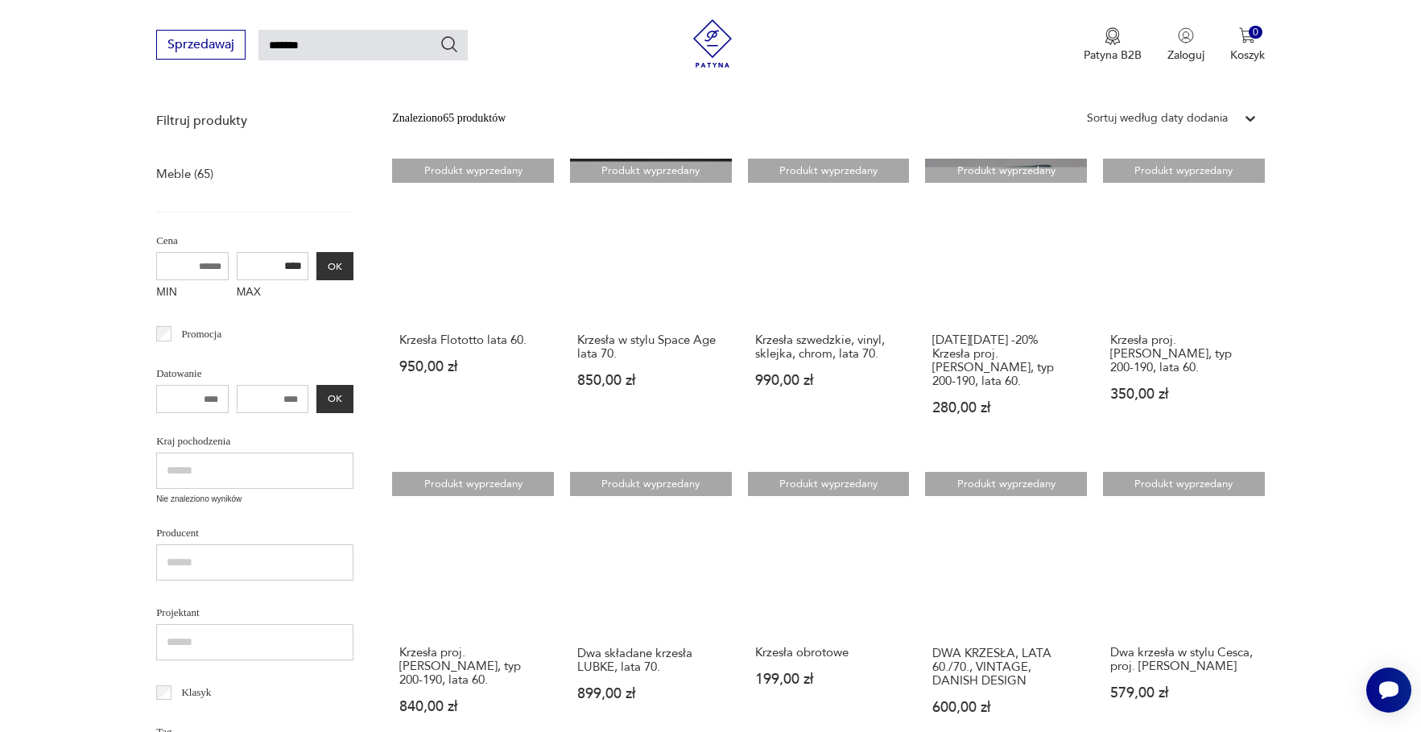
scroll to position [58, 0]
